Goal: Task Accomplishment & Management: Manage account settings

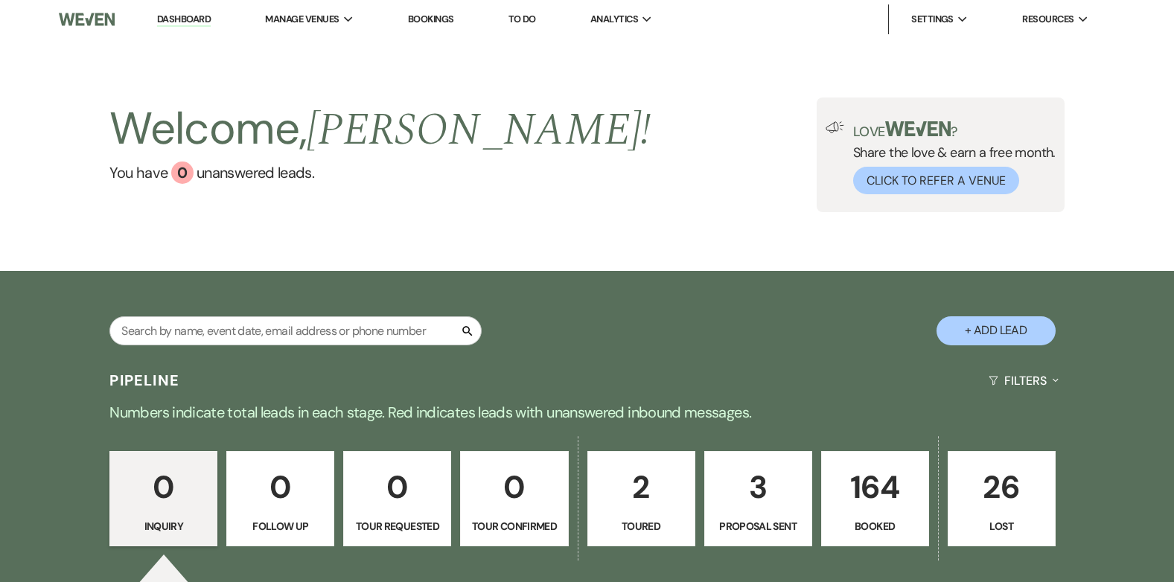
scroll to position [149, 0]
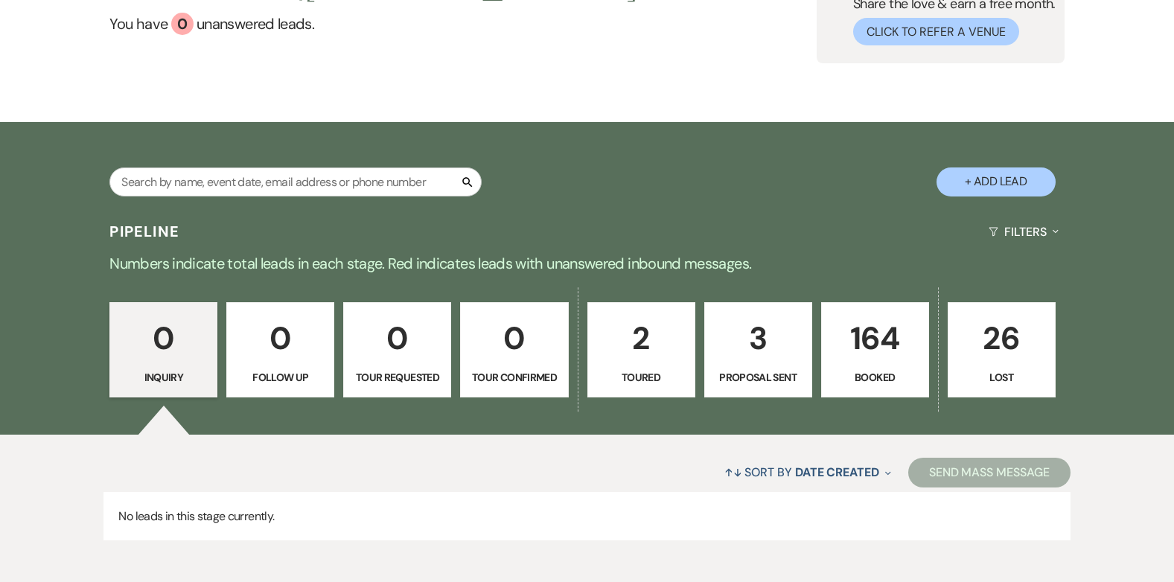
drag, startPoint x: 0, startPoint y: 0, endPoint x: 776, endPoint y: 365, distance: 857.6
click at [776, 365] on link "3 Proposal Sent" at bounding box center [758, 349] width 108 height 95
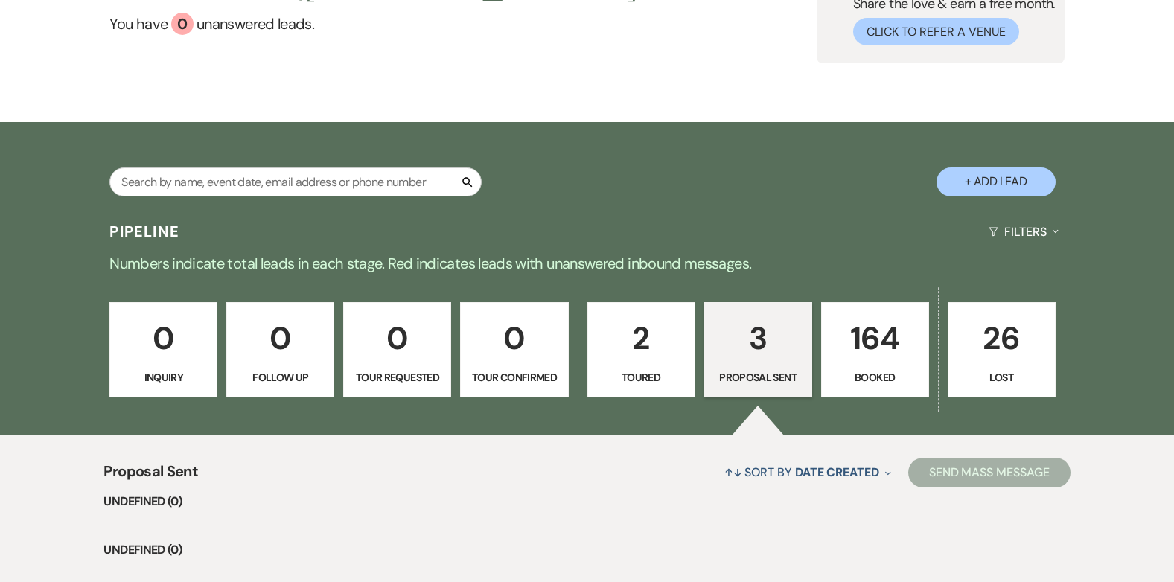
select select "6"
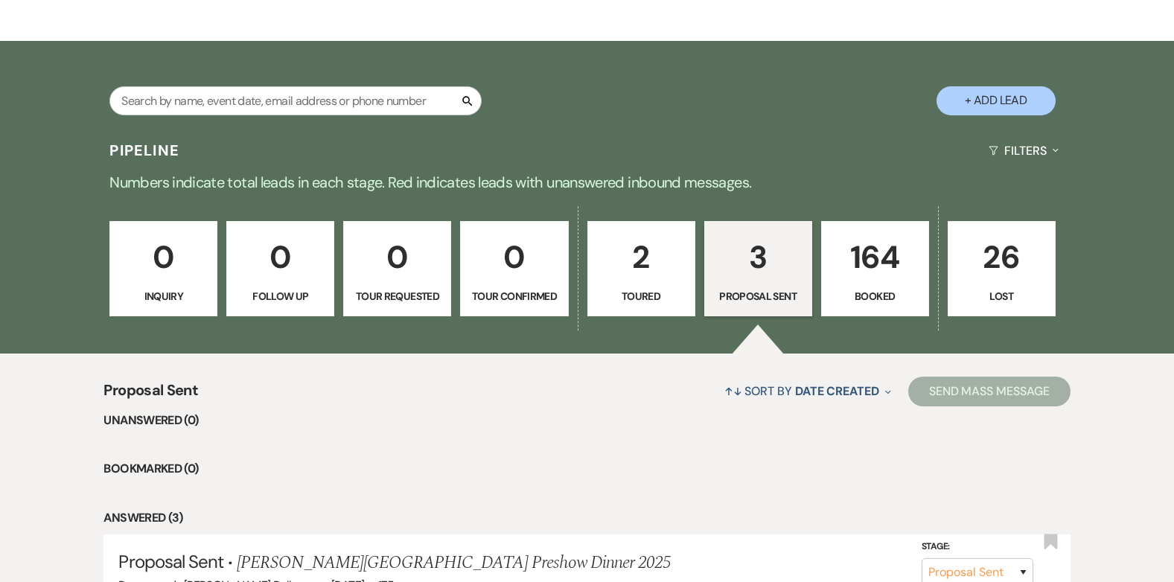
scroll to position [545, 0]
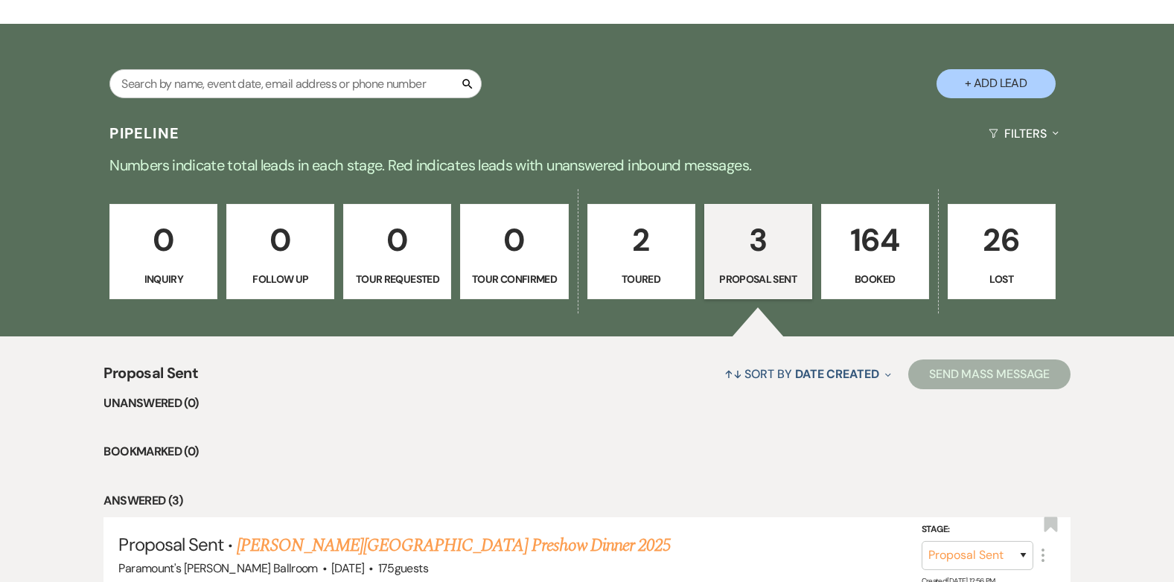
click at [649, 275] on p "Toured" at bounding box center [641, 279] width 89 height 16
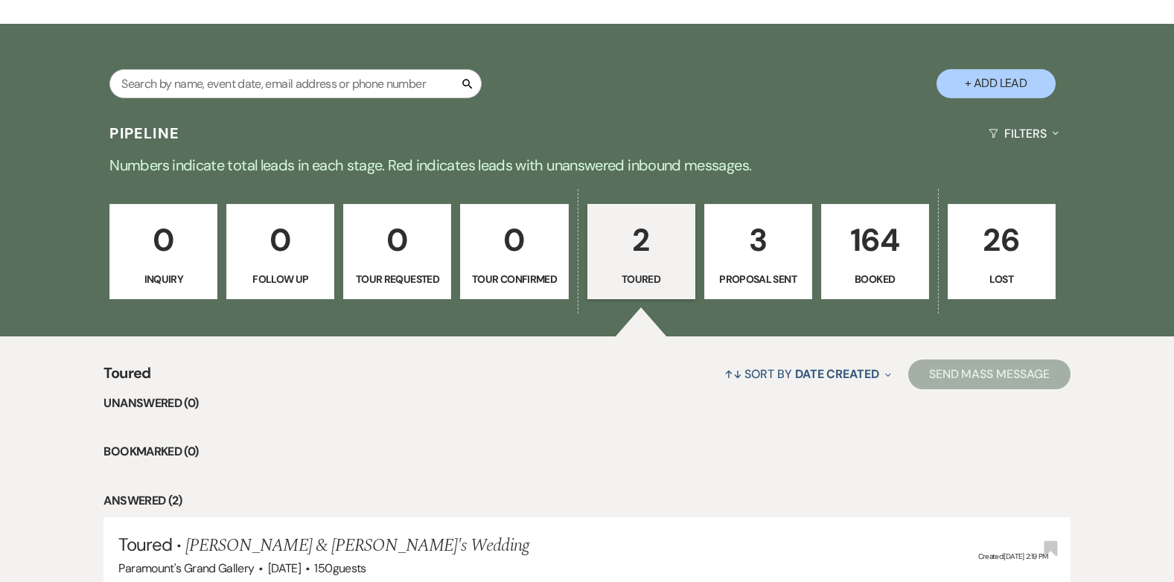
select select "5"
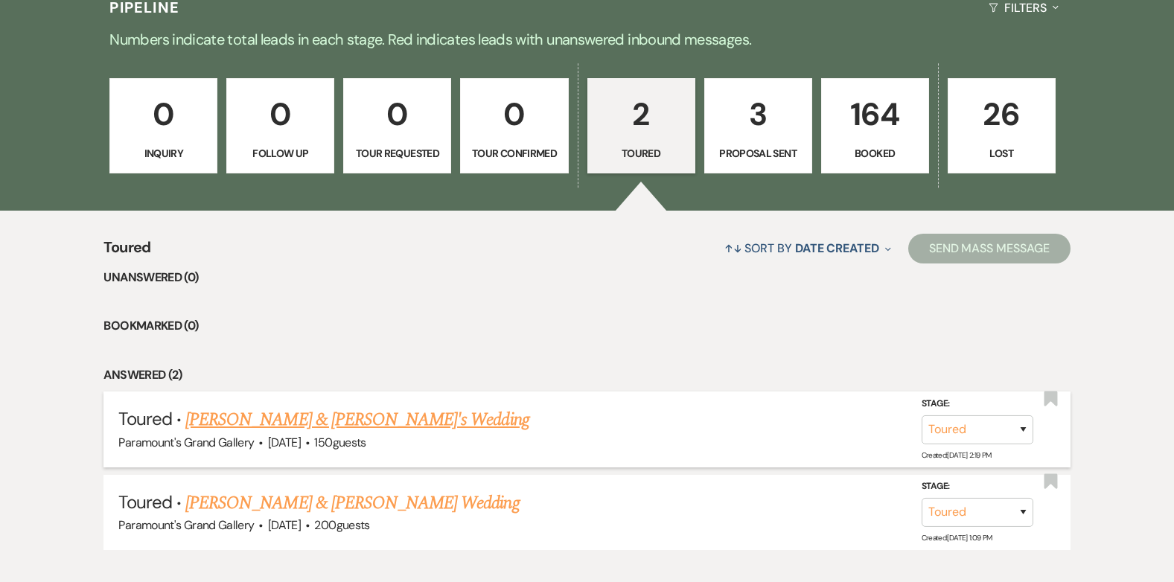
scroll to position [462, 0]
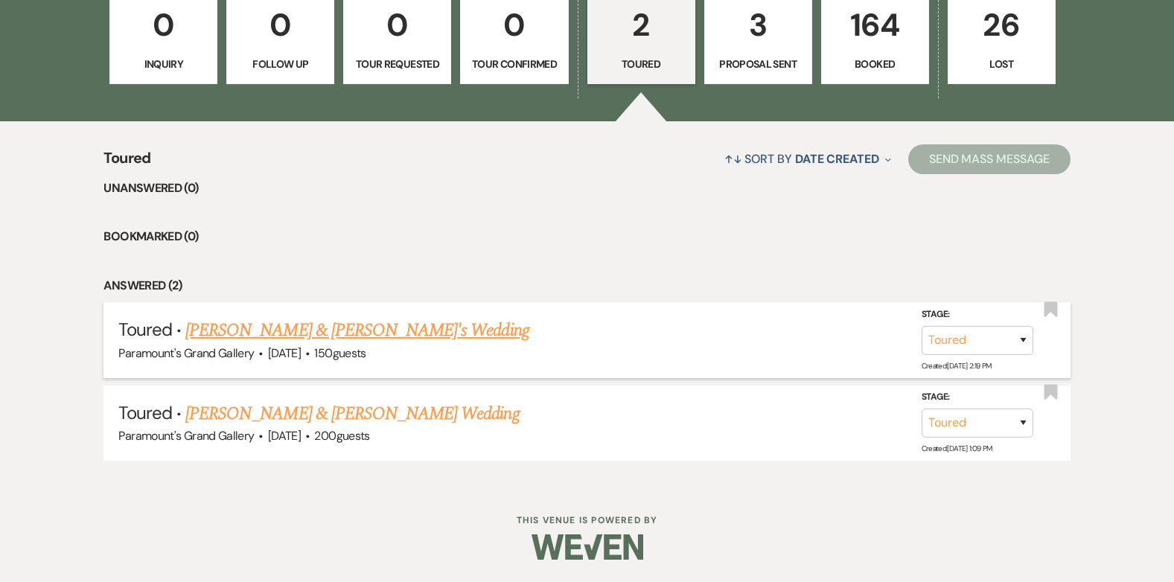
click at [301, 339] on link "[PERSON_NAME] & [PERSON_NAME]'s Wedding" at bounding box center [357, 330] width 344 height 27
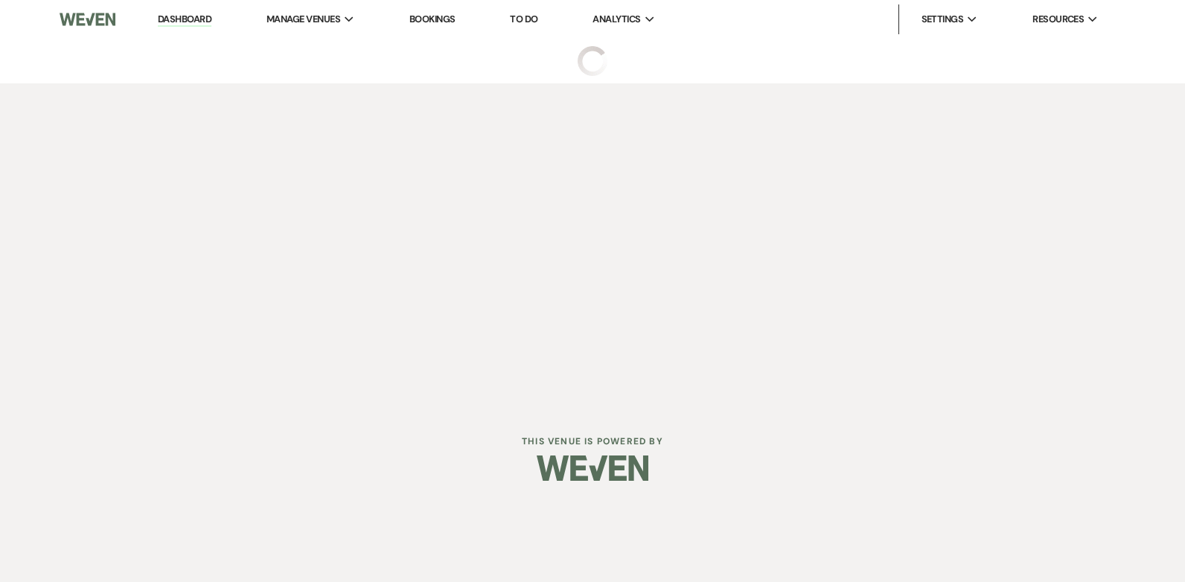
select select "5"
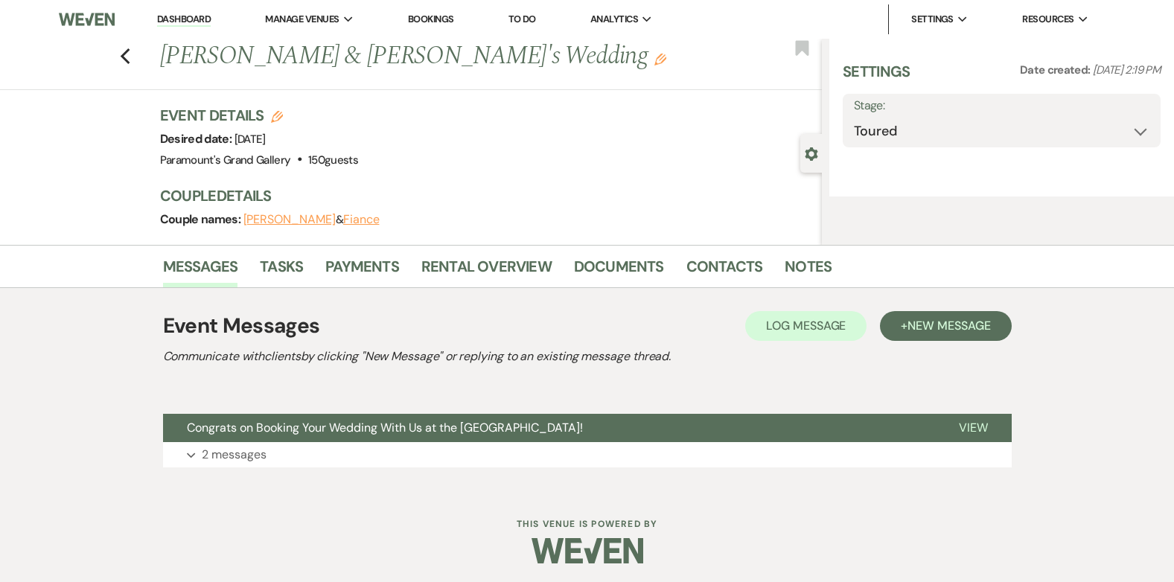
select select "3"
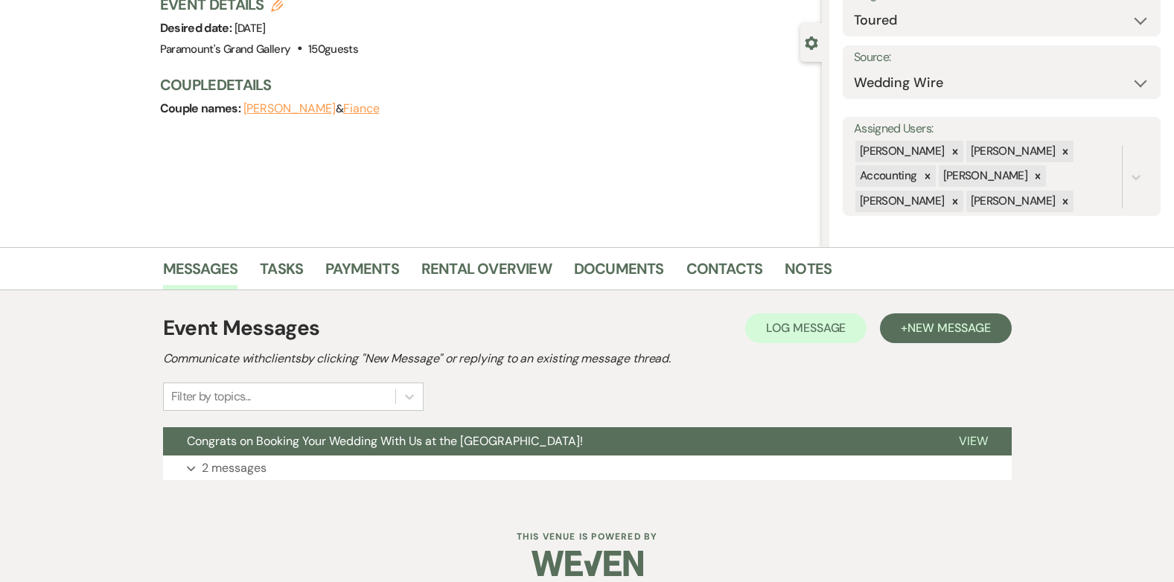
scroll to position [143, 0]
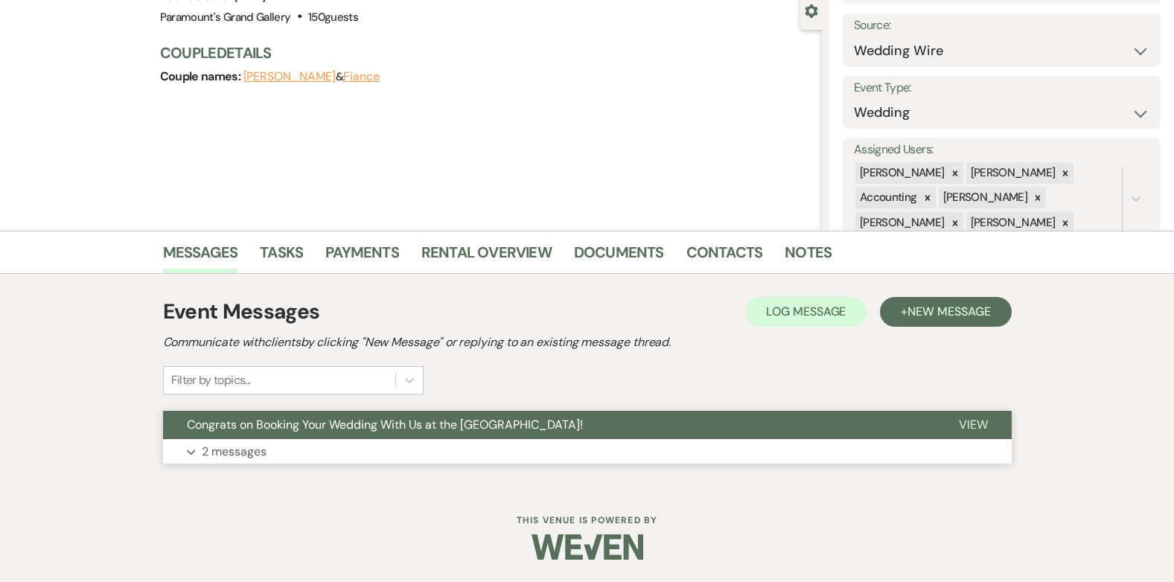
click at [325, 428] on span "Congrats on Booking Your Wedding With Us at the [GEOGRAPHIC_DATA]!" at bounding box center [385, 425] width 396 height 16
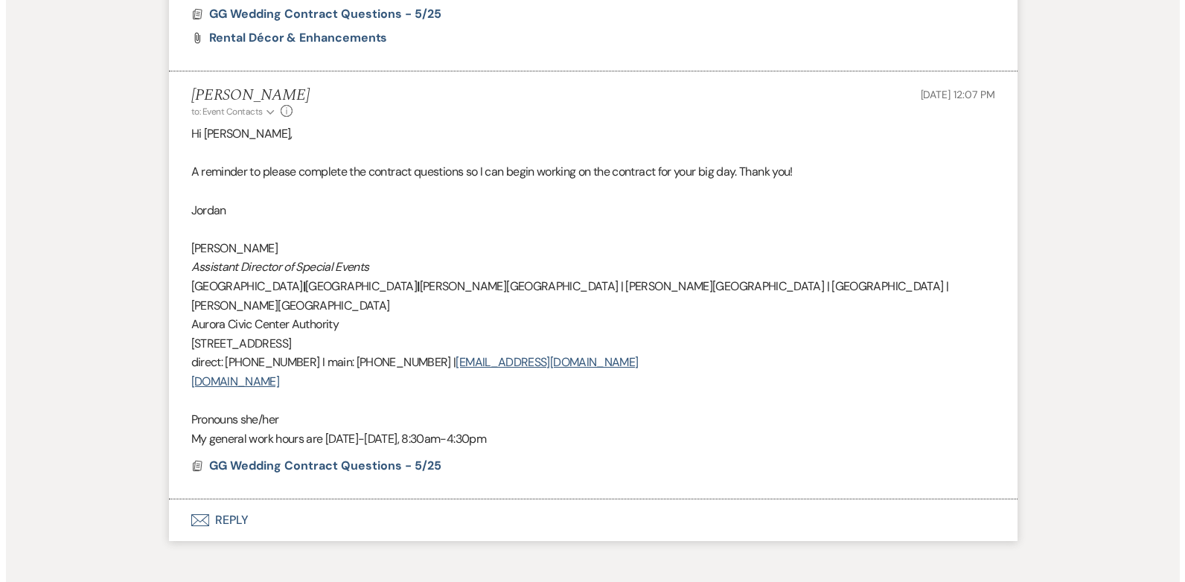
scroll to position [962, 0]
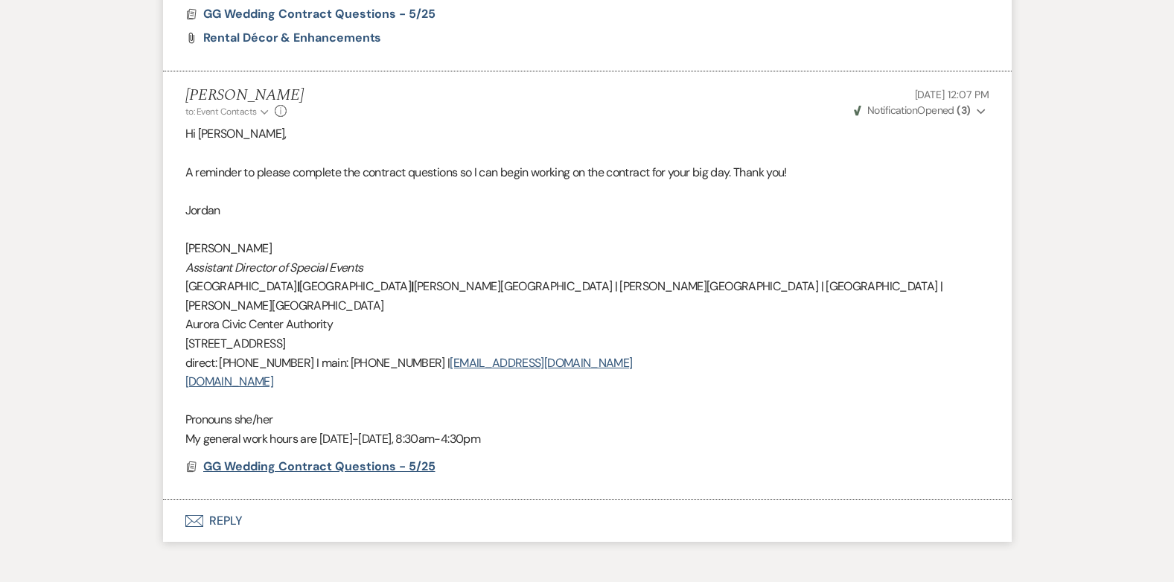
click at [360, 458] on span "GG Wedding Contract Questions - 5/25" at bounding box center [319, 466] width 232 height 16
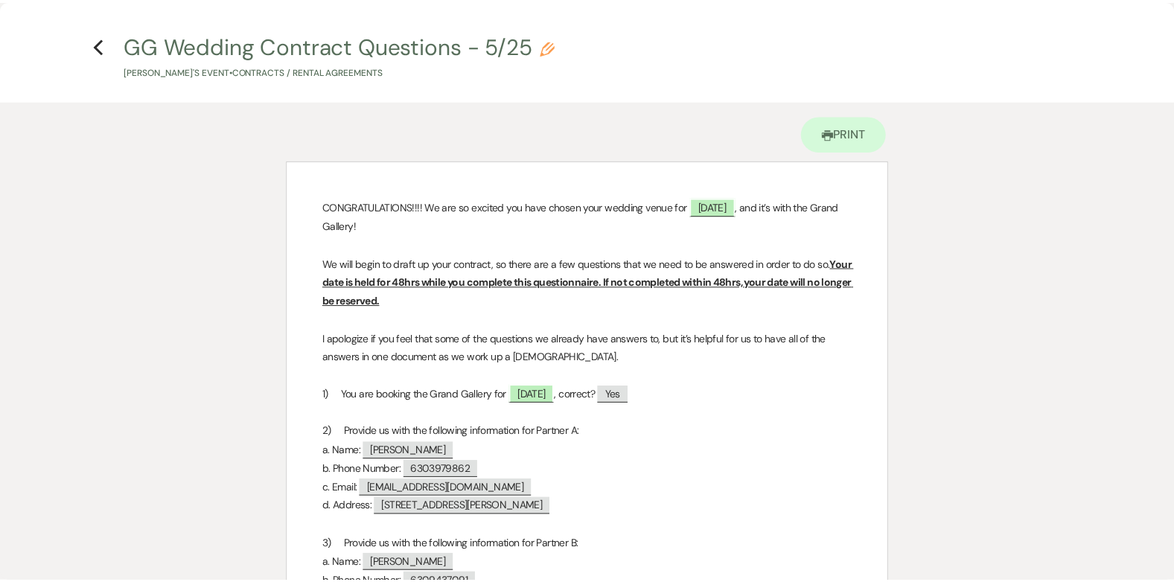
scroll to position [0, 0]
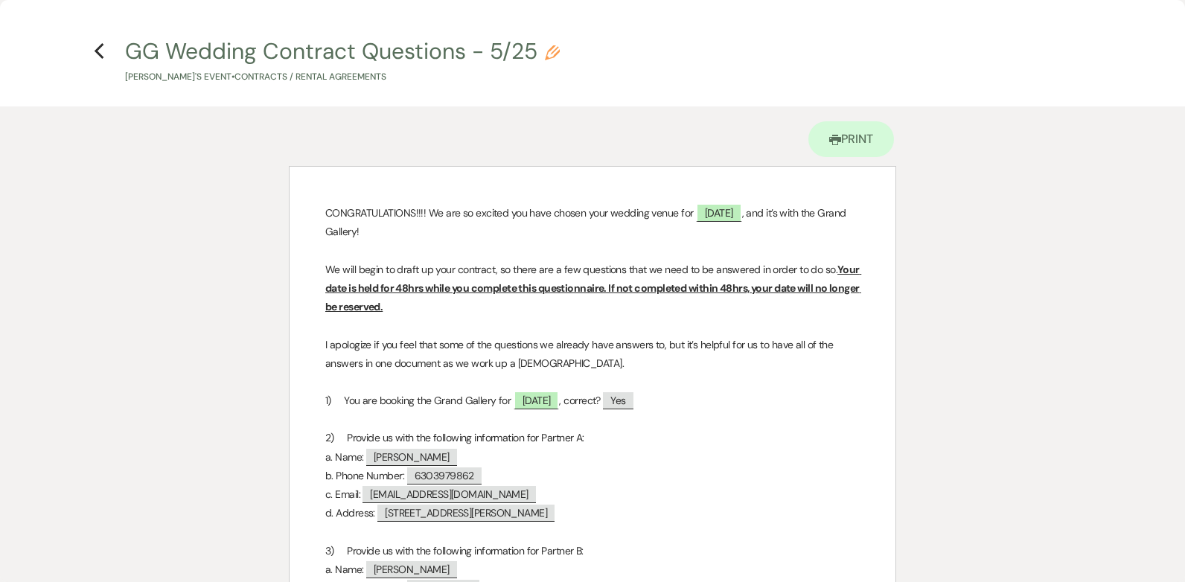
drag, startPoint x: 100, startPoint y: 57, endPoint x: 130, endPoint y: 75, distance: 35.1
click at [100, 54] on icon "Previous" at bounding box center [99, 51] width 11 height 18
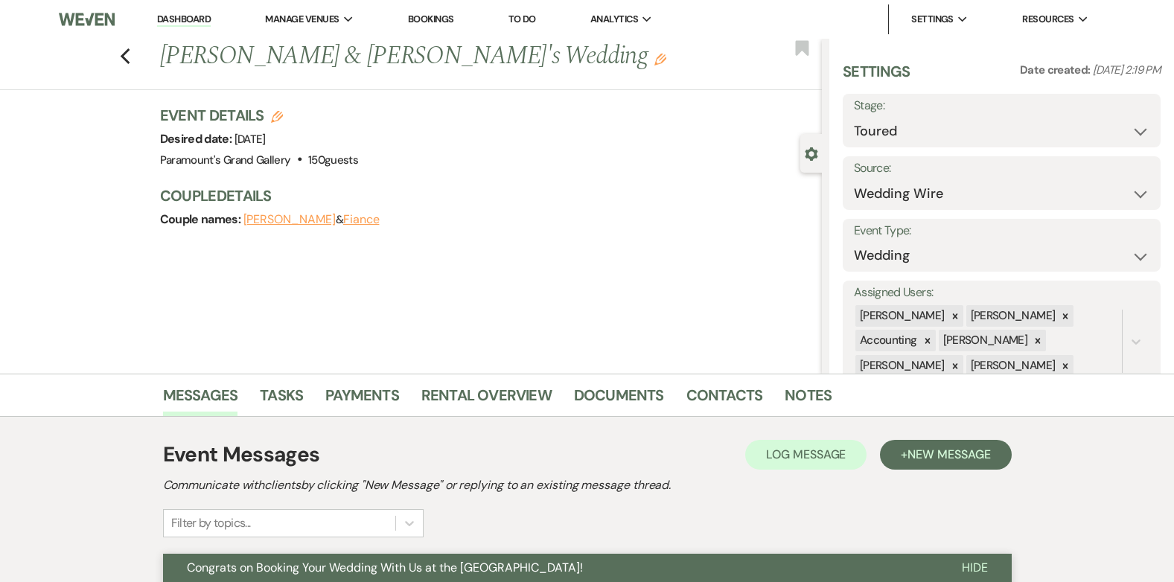
drag, startPoint x: 132, startPoint y: 62, endPoint x: 432, endPoint y: 183, distance: 324.2
click at [129, 62] on use "button" at bounding box center [125, 56] width 10 height 16
select select "5"
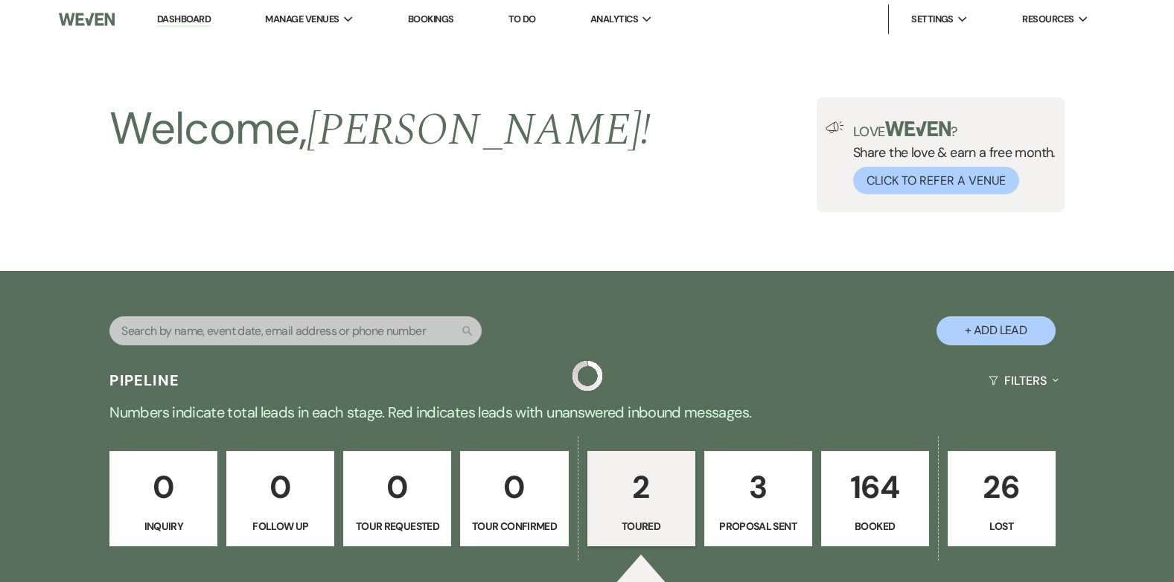
scroll to position [462, 0]
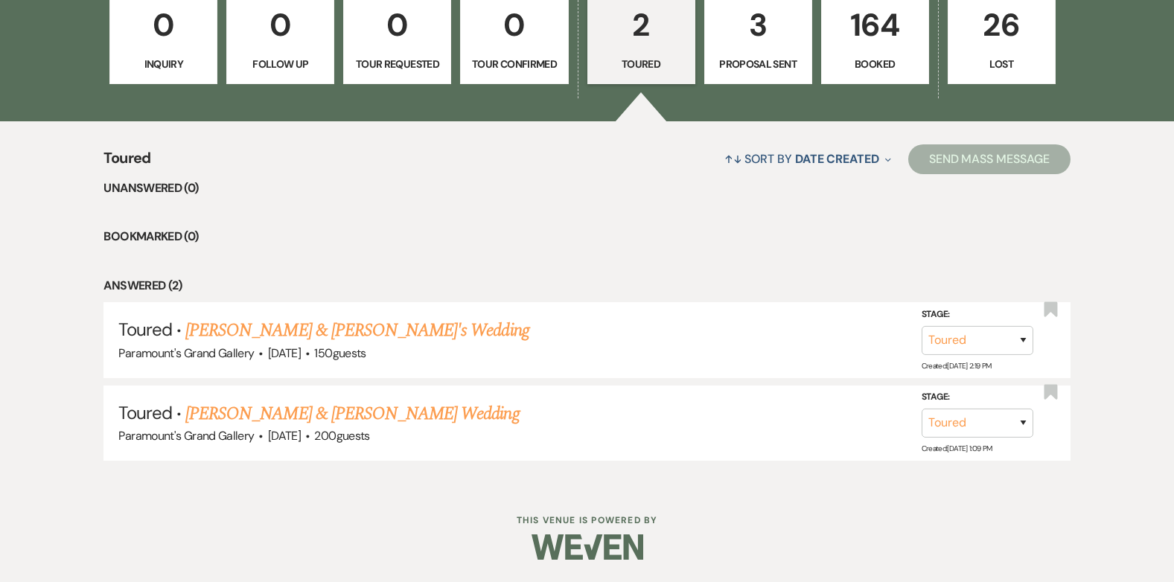
click at [898, 42] on p "164" at bounding box center [875, 25] width 89 height 50
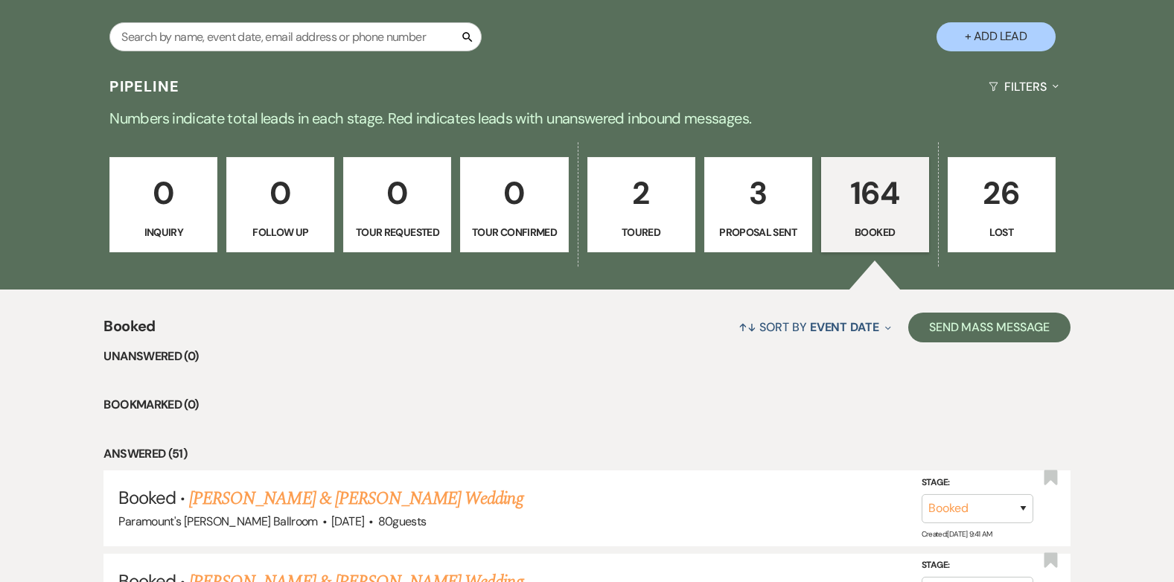
scroll to position [90, 0]
